Goal: Check status

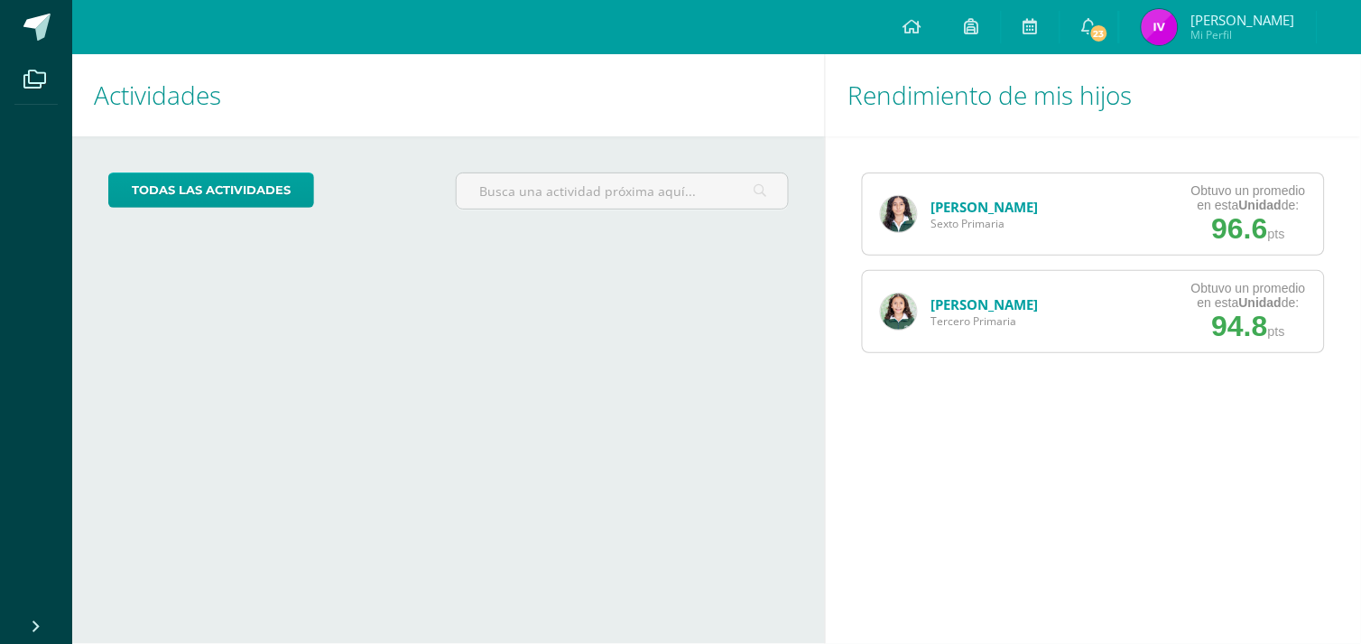
click at [917, 214] on div "Cecilia Apopa Sexto Primaria" at bounding box center [959, 213] width 193 height 81
click at [952, 217] on span "Sexto Primaria" at bounding box center [984, 223] width 107 height 15
click at [921, 199] on div "Cecilia Apopa Sexto Primaria" at bounding box center [959, 213] width 193 height 81
click at [959, 221] on span "Sexto Primaria" at bounding box center [984, 223] width 107 height 15
click at [954, 208] on link "[PERSON_NAME]" at bounding box center [984, 207] width 107 height 18
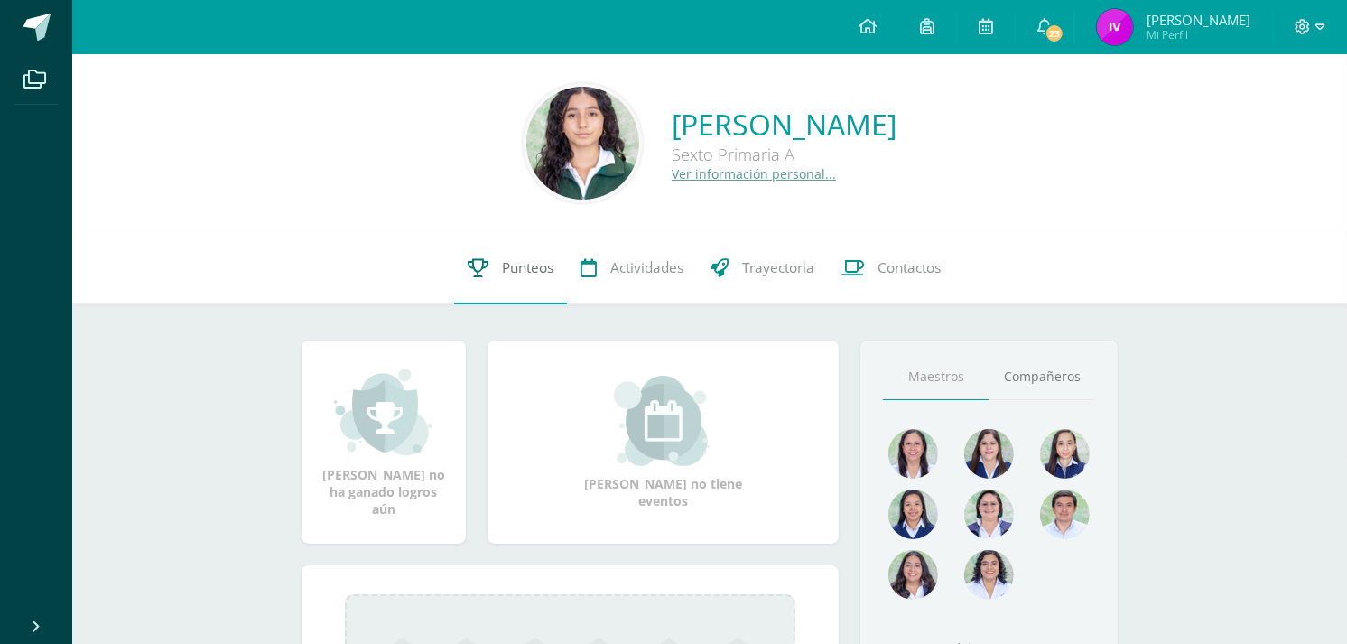
click at [500, 292] on link "Punteos" at bounding box center [510, 268] width 113 height 72
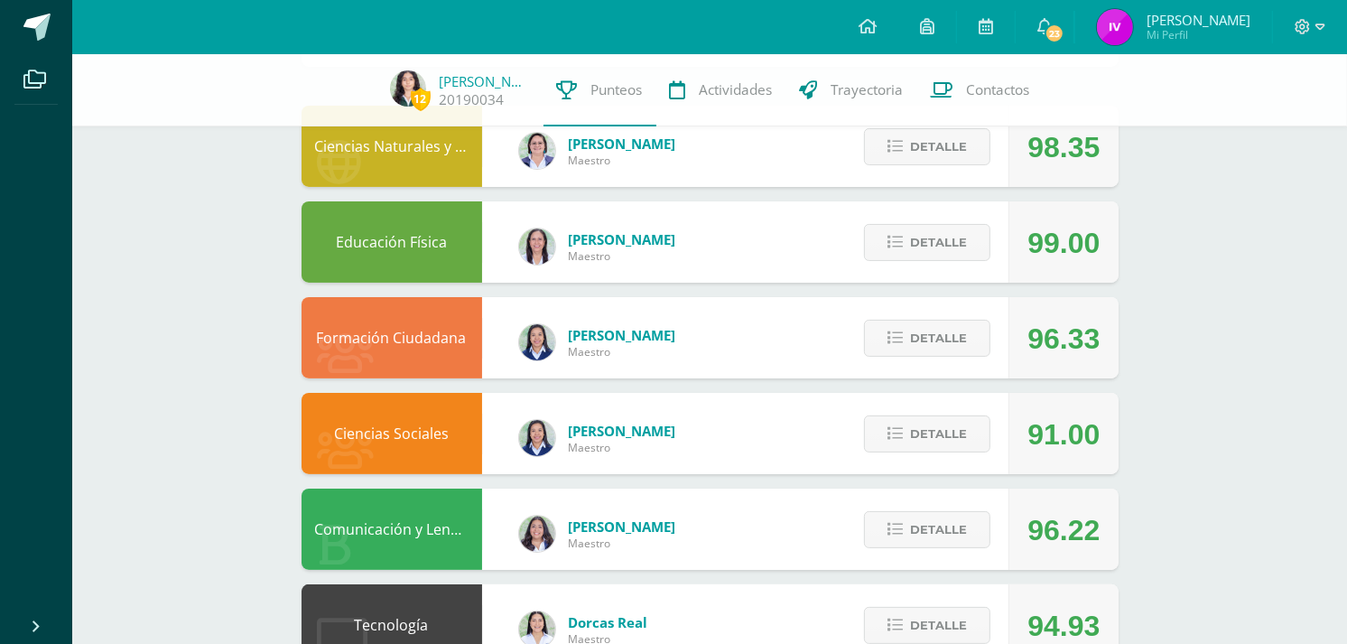
scroll to position [181, 0]
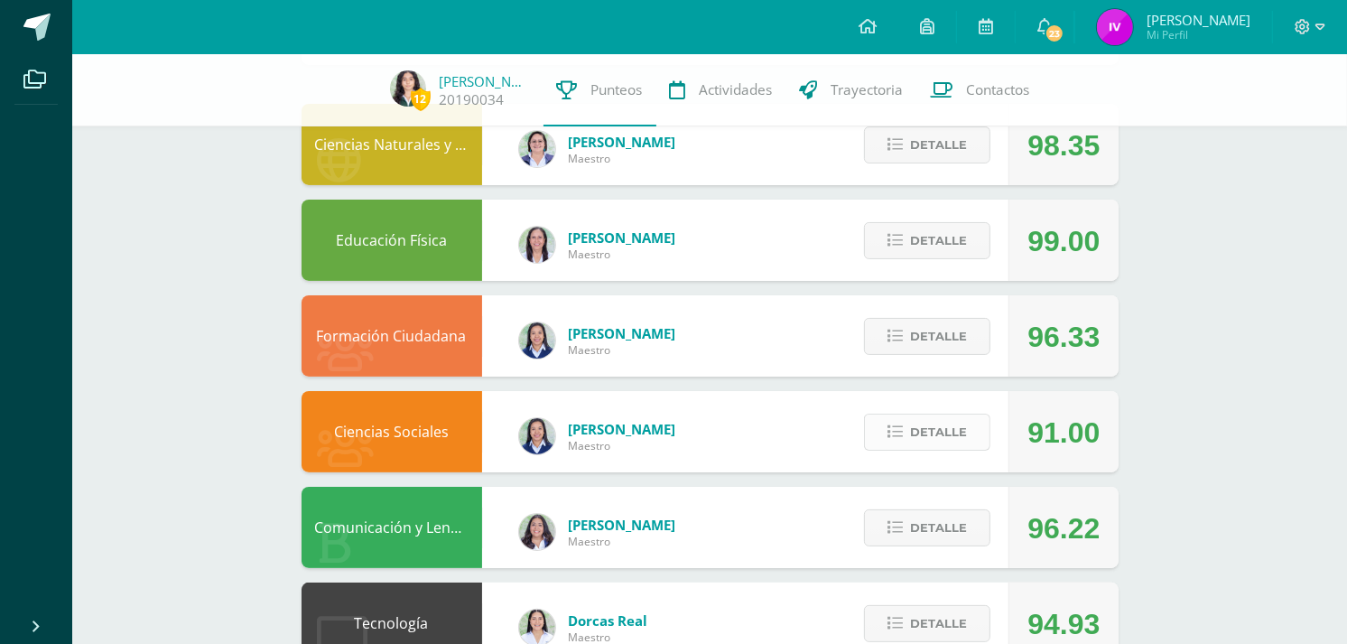
click at [897, 426] on icon at bounding box center [894, 431] width 15 height 15
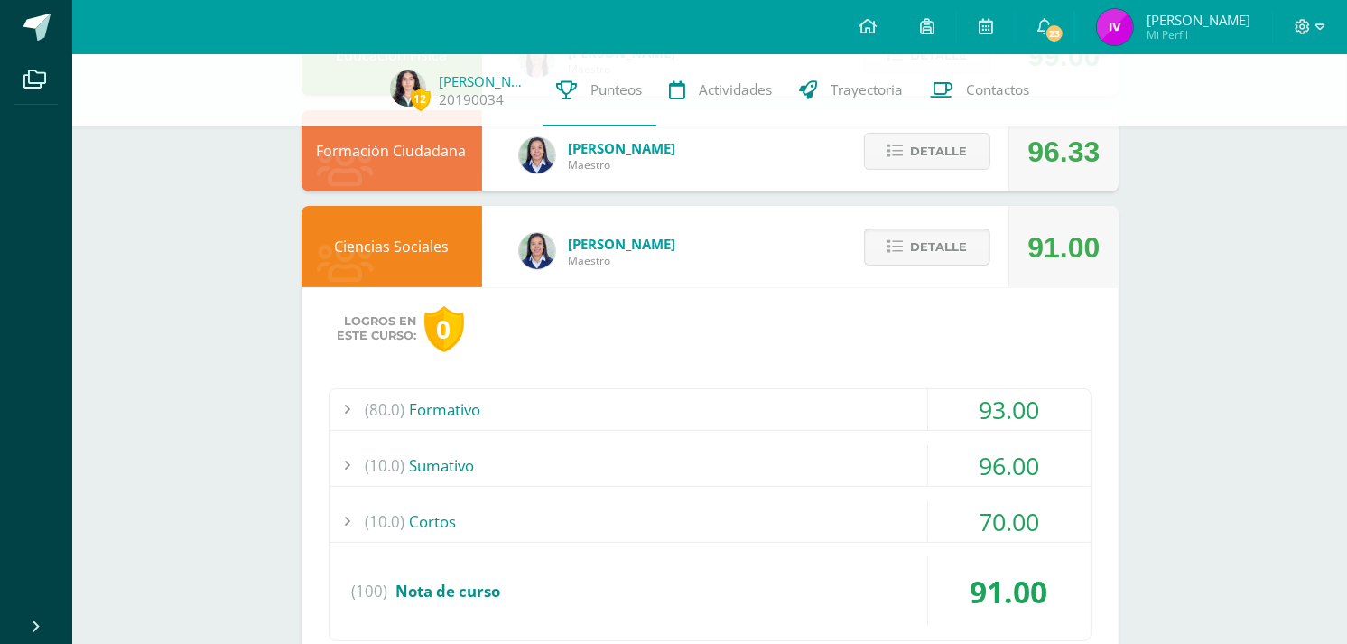
scroll to position [370, 0]
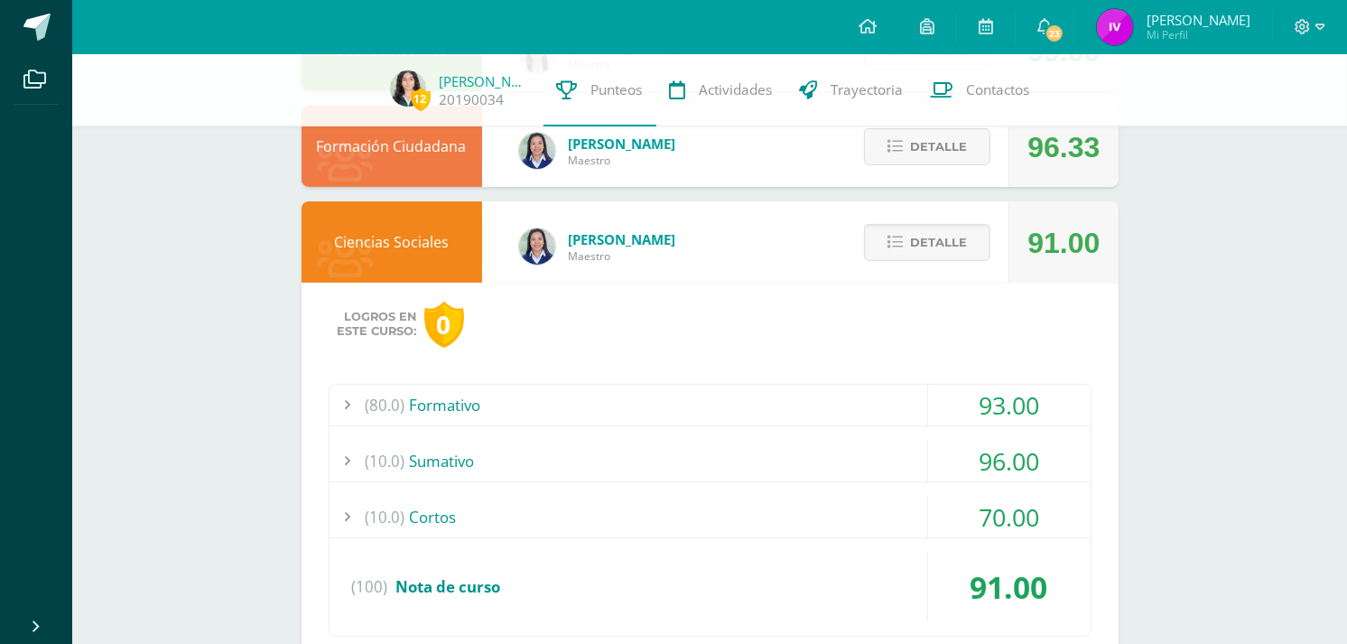
click at [861, 512] on div "(10.0) [GEOGRAPHIC_DATA]" at bounding box center [710, 517] width 761 height 41
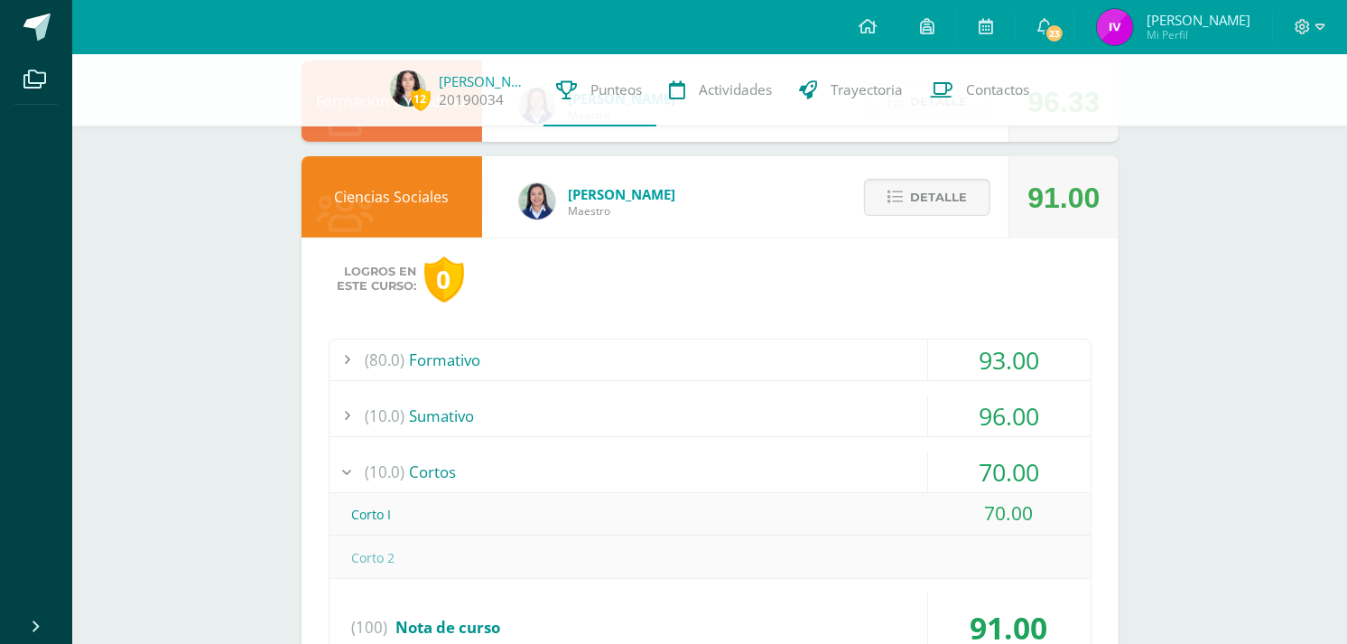
scroll to position [418, 0]
